Goal: Task Accomplishment & Management: Use online tool/utility

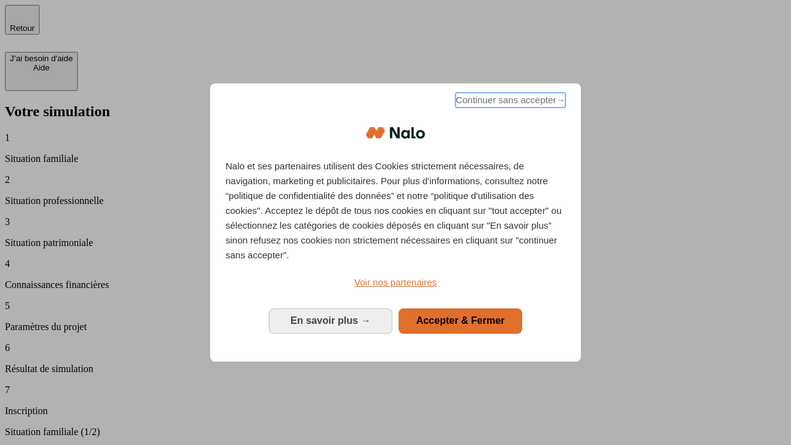
click at [509, 102] on span "Continuer sans accepter →" at bounding box center [510, 100] width 110 height 15
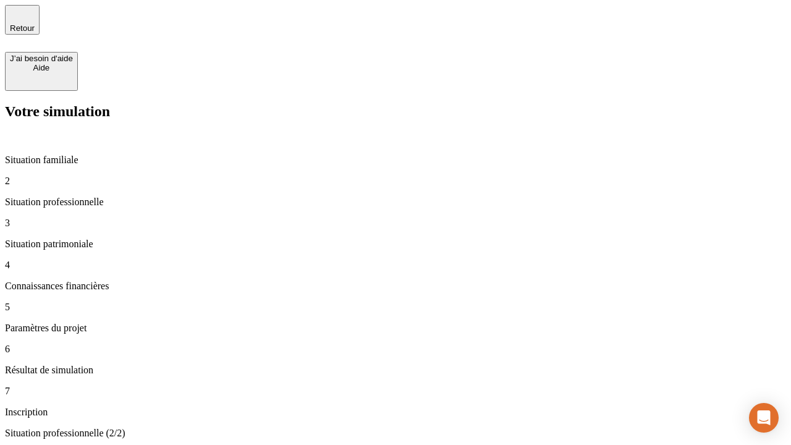
type input "30 000"
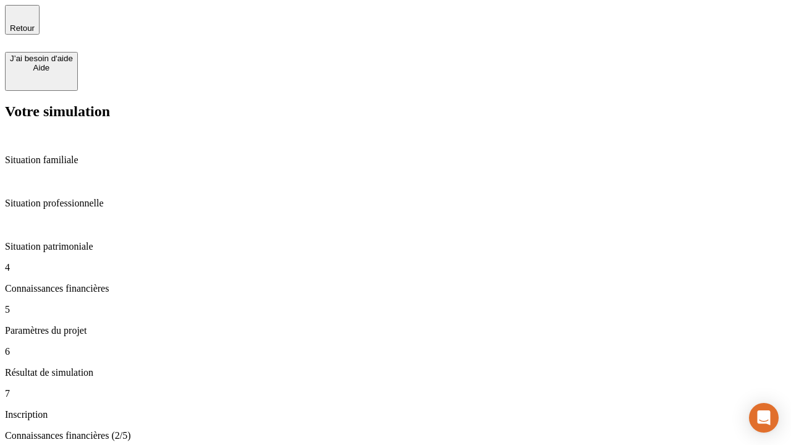
scroll to position [72, 0]
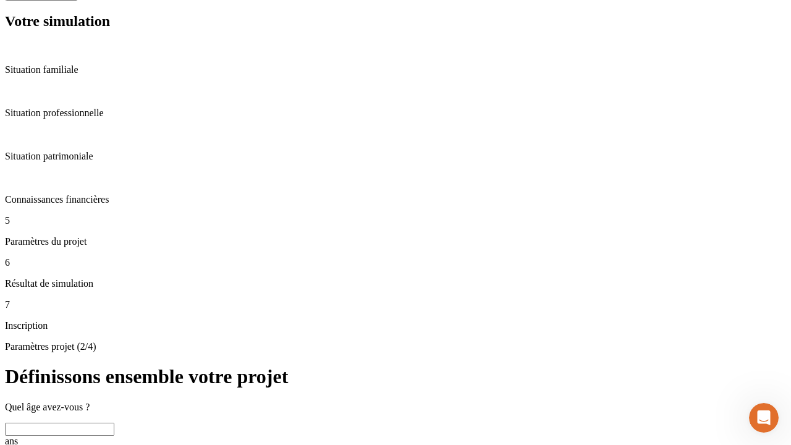
scroll to position [12, 0]
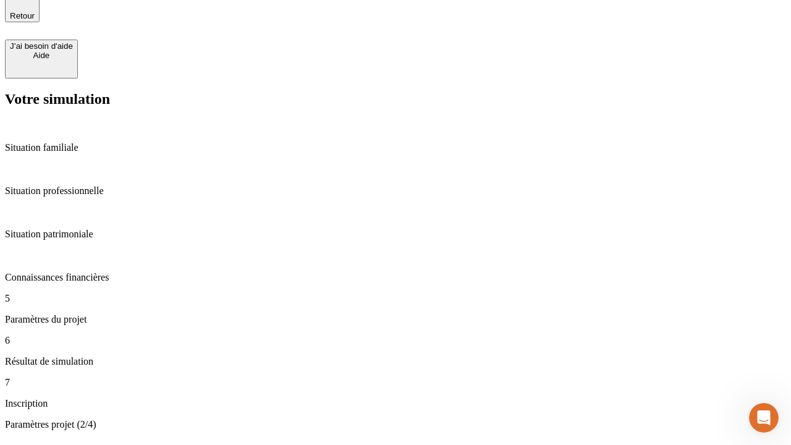
type input "25"
type input "64"
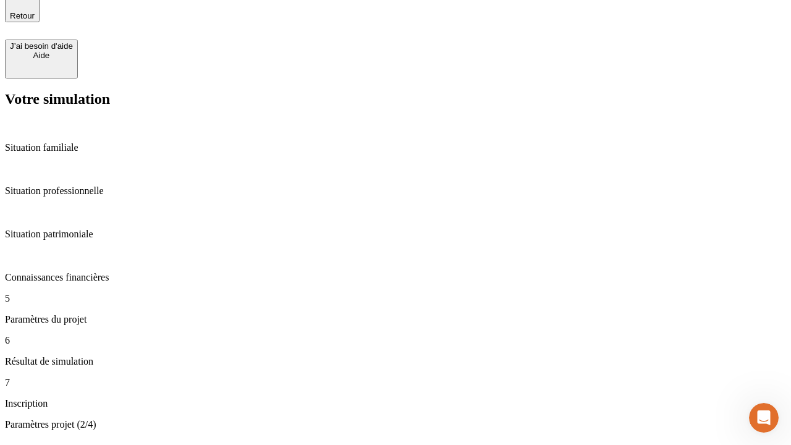
type input "1 000"
type input "640"
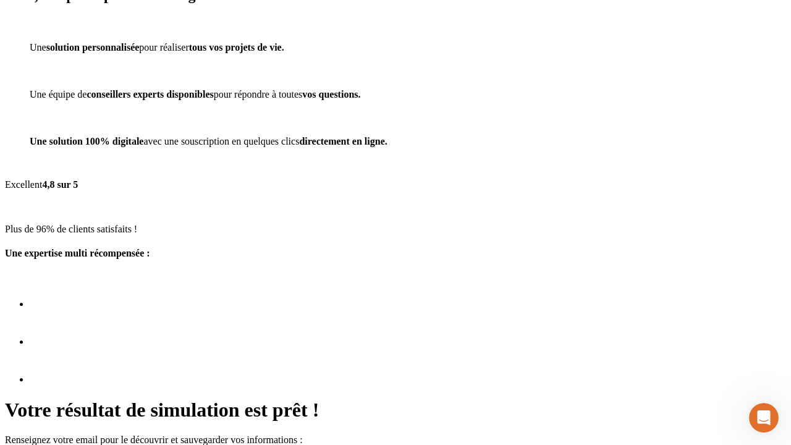
scroll to position [4, 0]
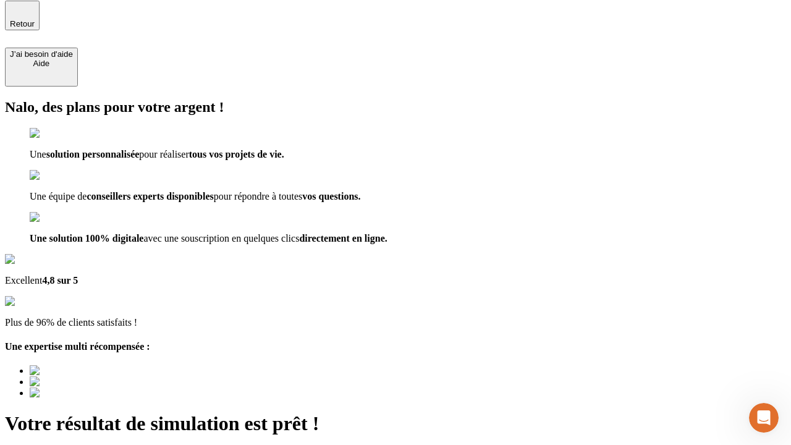
type input "[EMAIL_ADDRESS][PERSON_NAME][DOMAIN_NAME]"
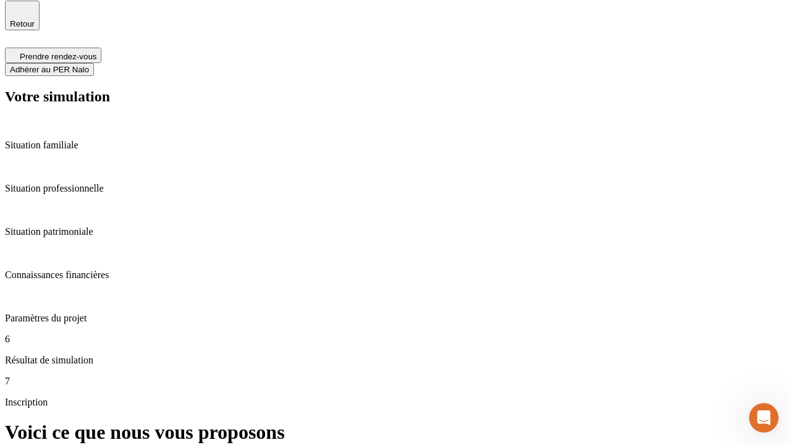
click at [89, 65] on span "Adhérer au PER Nalo" at bounding box center [49, 69] width 79 height 9
